Goal: Transaction & Acquisition: Book appointment/travel/reservation

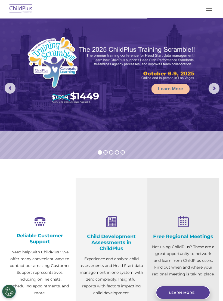
select select "MEDIUM"
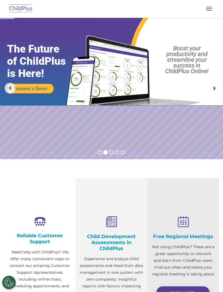
click at [220, 119] on rs-slide "Request a Demo The Future of ChildPlus is Here! Boost your productivity and str…" at bounding box center [111, 89] width 223 height 142
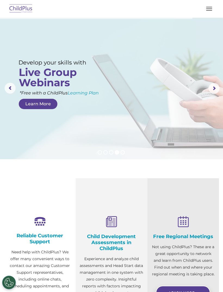
click at [13, 9] on img at bounding box center [21, 8] width 26 height 13
click at [214, 5] on button "button" at bounding box center [209, 8] width 11 height 9
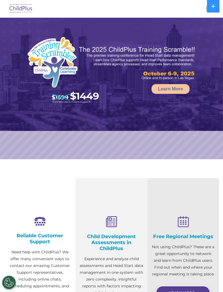
select select "MEDIUM"
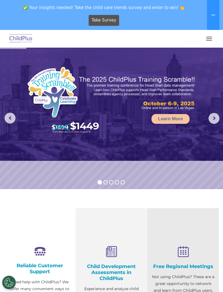
click at [211, 12] on button at bounding box center [213, 15] width 13 height 30
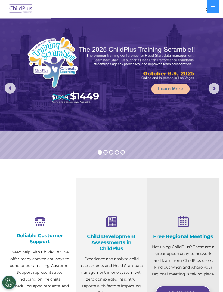
click at [214, 36] on img at bounding box center [111, 74] width 223 height 113
click at [202, 13] on div at bounding box center [111, 8] width 201 height 13
click at [202, 9] on div at bounding box center [111, 8] width 201 height 13
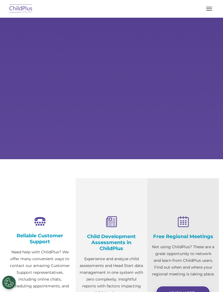
scroll to position [66, 0]
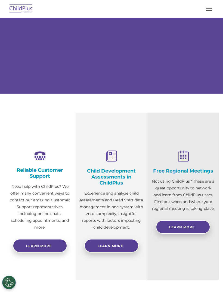
select select "MEDIUM"
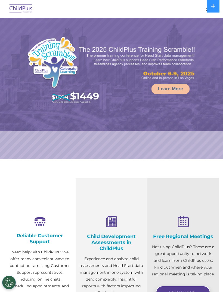
select select "MEDIUM"
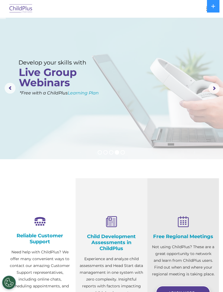
click at [27, 10] on img at bounding box center [21, 8] width 26 height 13
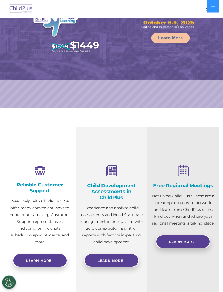
select select "MEDIUM"
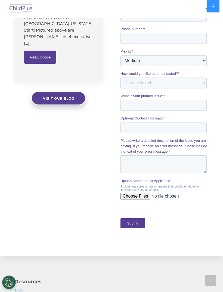
scroll to position [446, 0]
click at [134, 218] on input "Submit" at bounding box center [132, 223] width 25 height 10
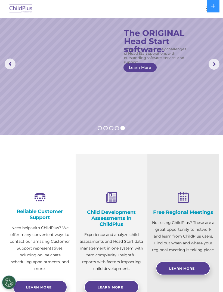
scroll to position [0, 0]
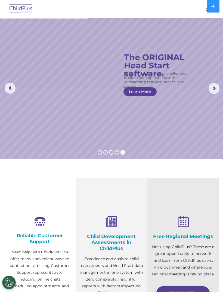
click at [206, 7] on button "button" at bounding box center [209, 8] width 11 height 9
